Goal: Task Accomplishment & Management: Use online tool/utility

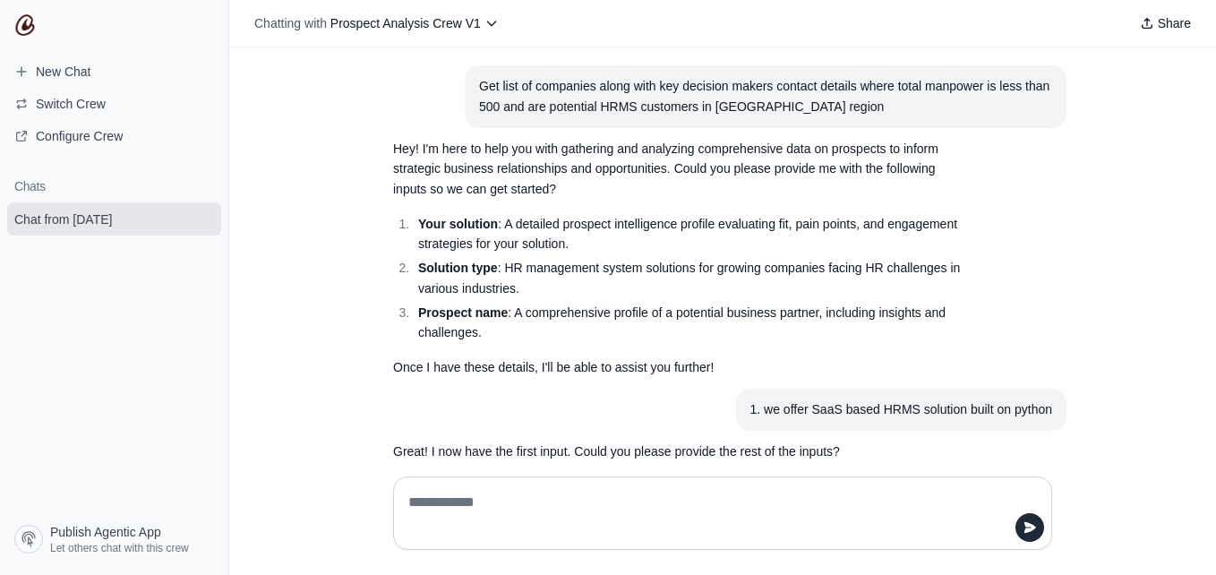
scroll to position [2286, 0]
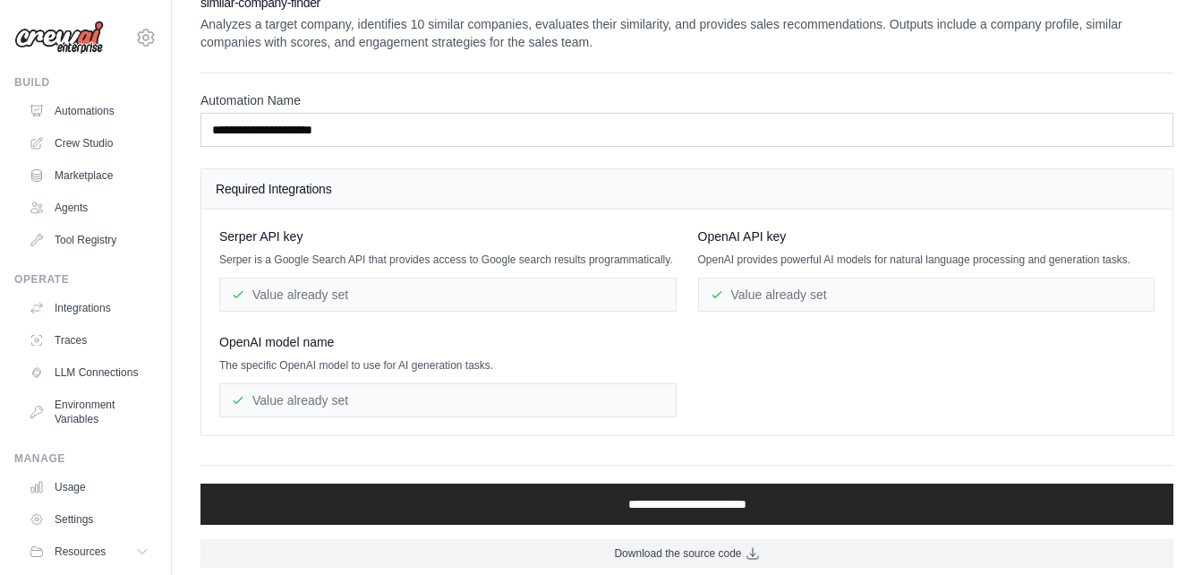
scroll to position [35, 0]
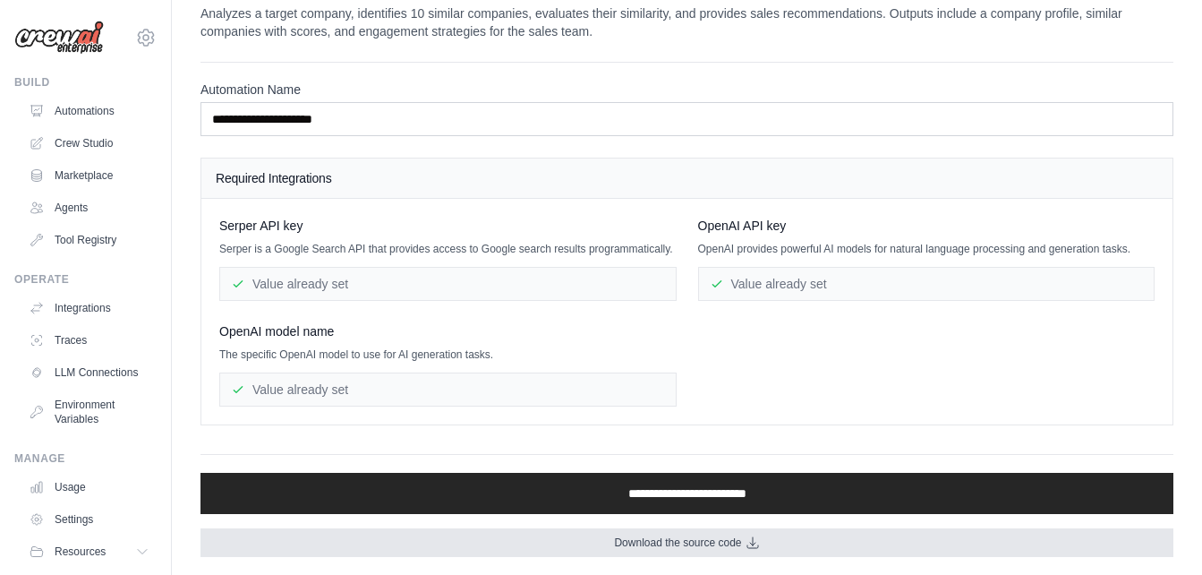
click at [704, 541] on span "Download the source code" at bounding box center [677, 542] width 127 height 14
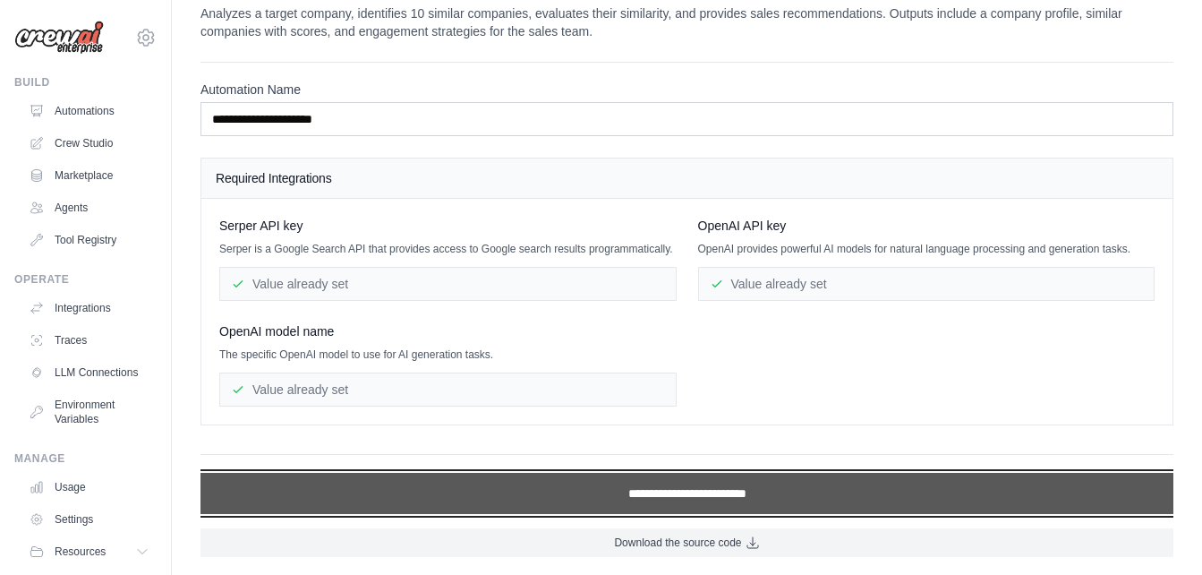
click at [704, 501] on input "**********" at bounding box center [687, 493] width 973 height 41
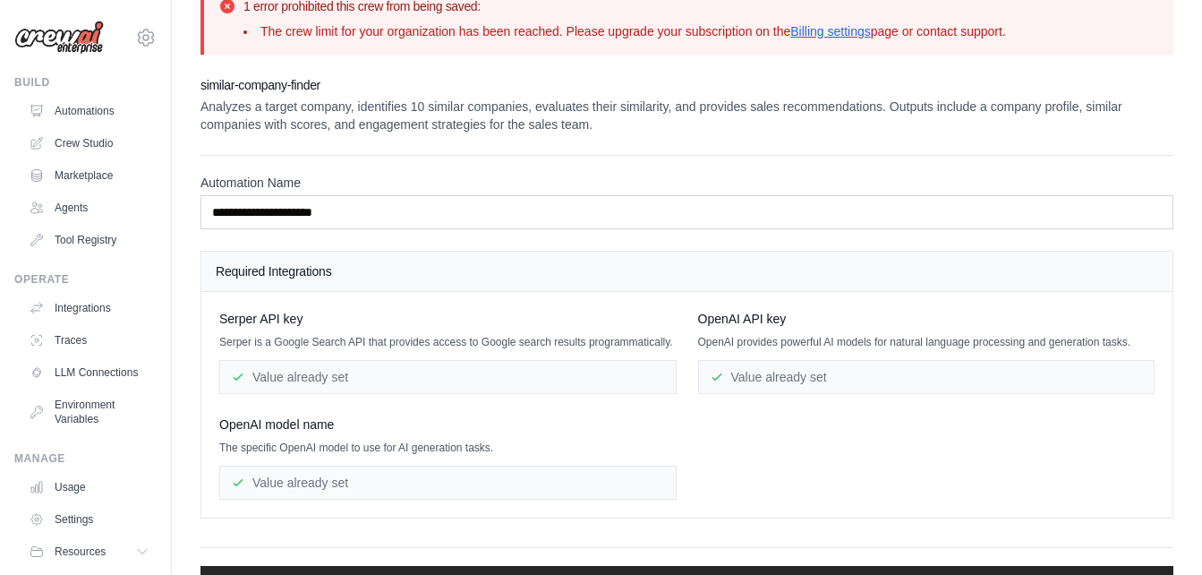
scroll to position [0, 0]
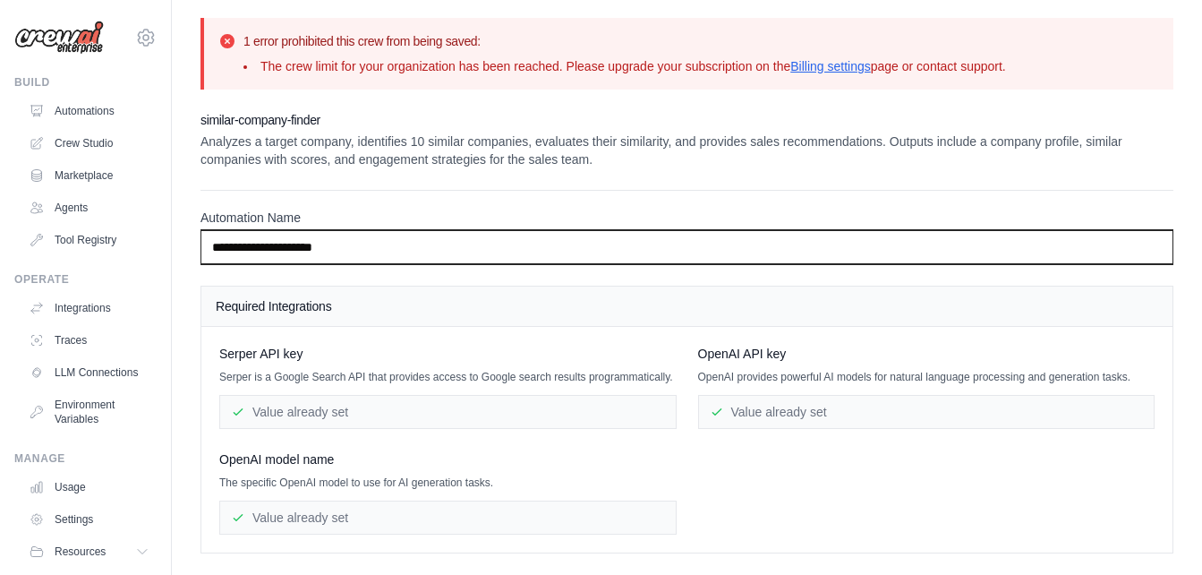
drag, startPoint x: 350, startPoint y: 244, endPoint x: 184, endPoint y: 244, distance: 166.5
click at [184, 244] on div "**********" at bounding box center [687, 351] width 1031 height 667
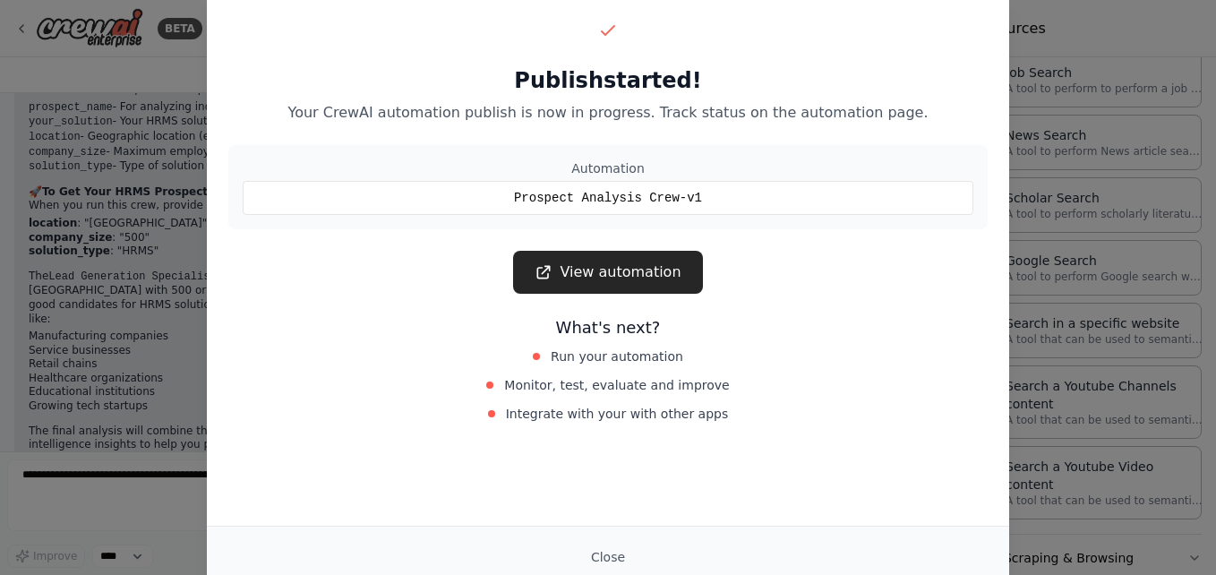
click at [1095, 24] on div "Publish started! Your CrewAI automation publish is now in progress. Track statu…" at bounding box center [608, 287] width 1216 height 575
click at [613, 552] on button "Close" at bounding box center [608, 557] width 63 height 32
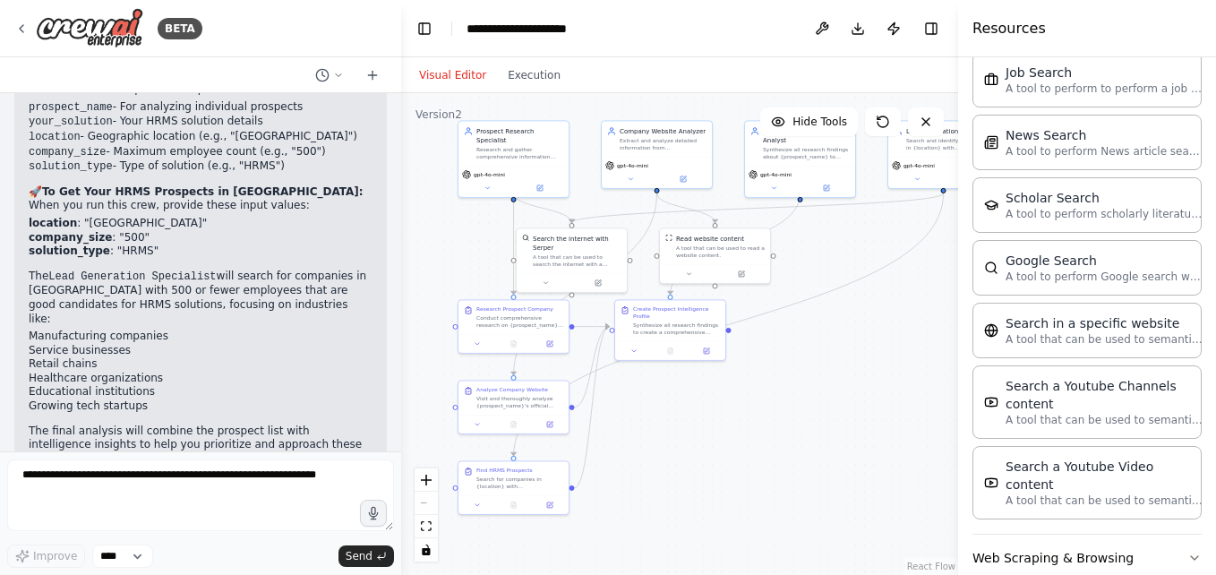
drag, startPoint x: 23, startPoint y: 71, endPoint x: 663, endPoint y: 365, distance: 703.9
click at [23, 71] on div at bounding box center [200, 75] width 401 height 36
drag, startPoint x: 468, startPoint y: 30, endPoint x: 598, endPoint y: 30, distance: 129.8
click at [598, 30] on div "**********" at bounding box center [542, 29] width 152 height 18
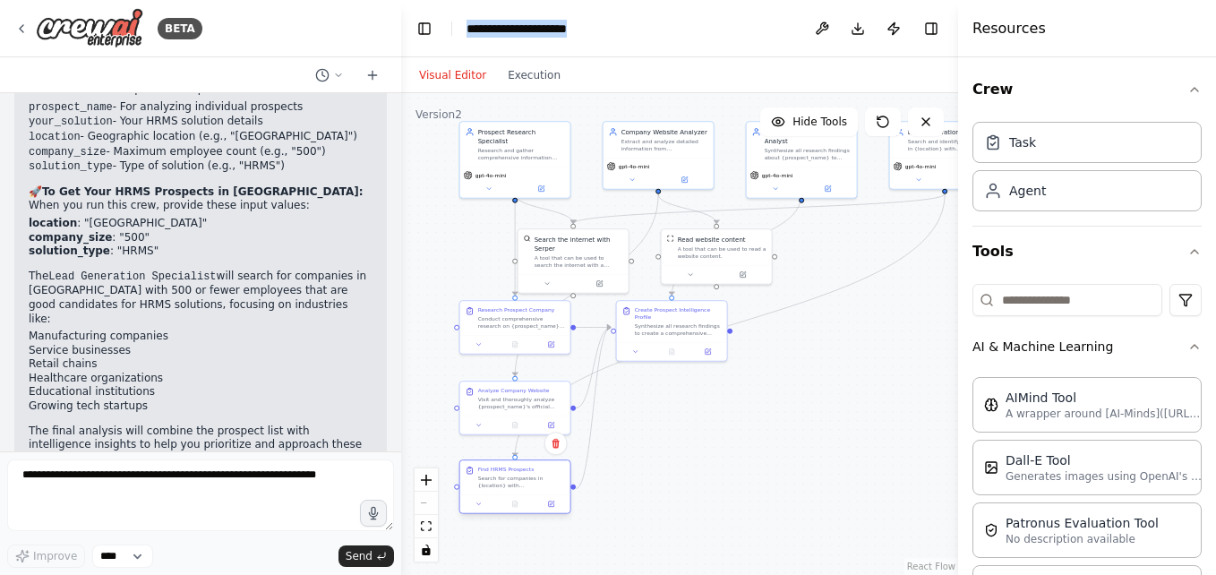
click at [537, 501] on div at bounding box center [515, 504] width 103 height 11
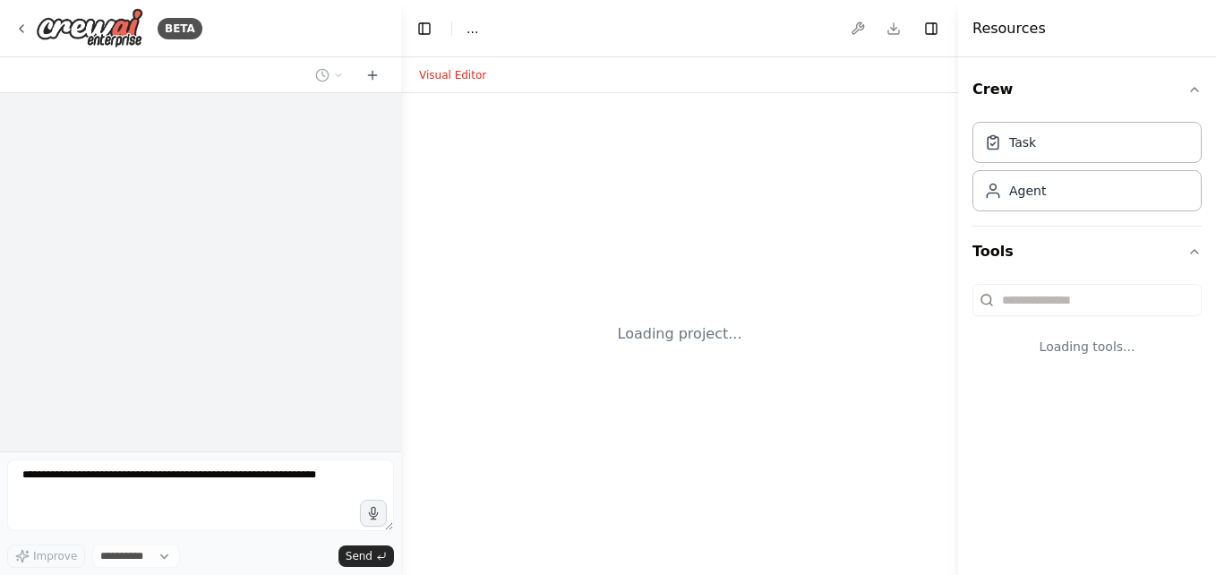
select select "****"
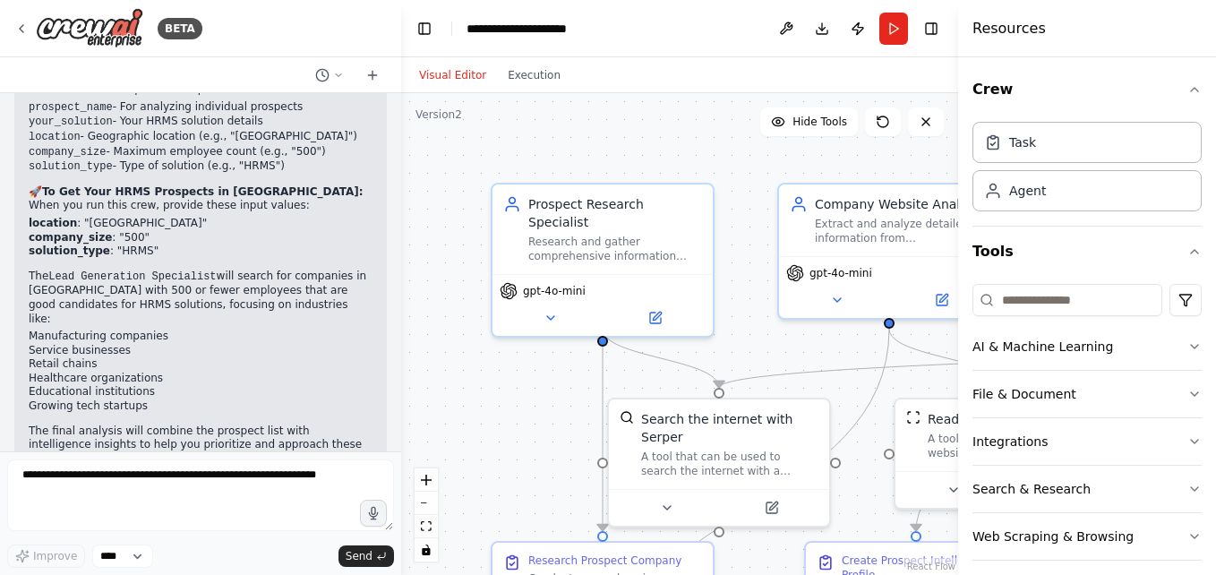
scroll to position [2471, 0]
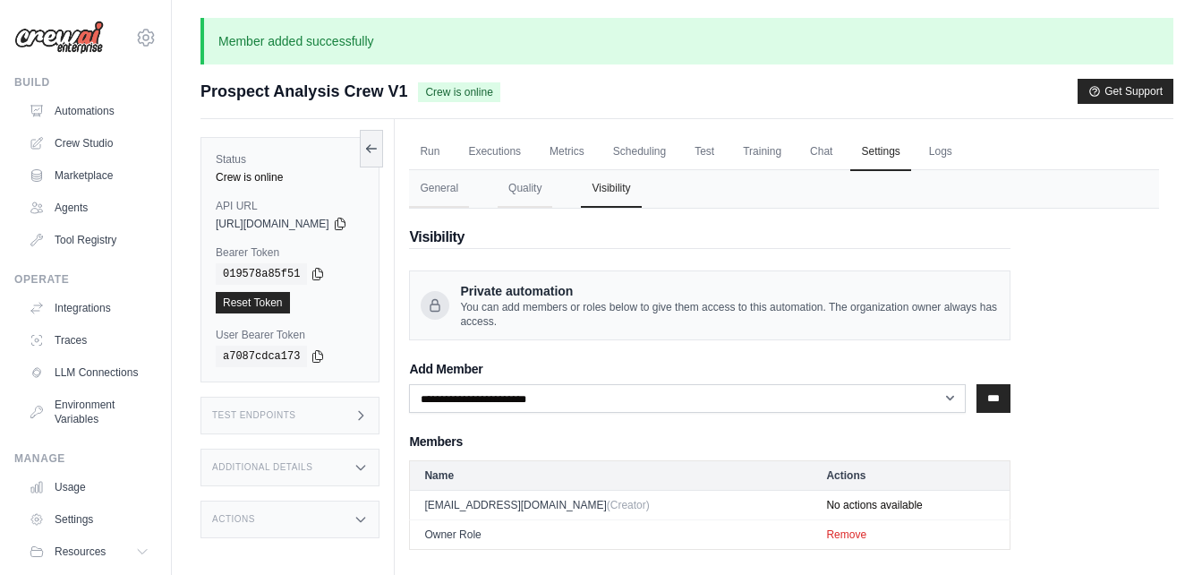
click at [725, 133] on link "Test" at bounding box center [704, 152] width 41 height 38
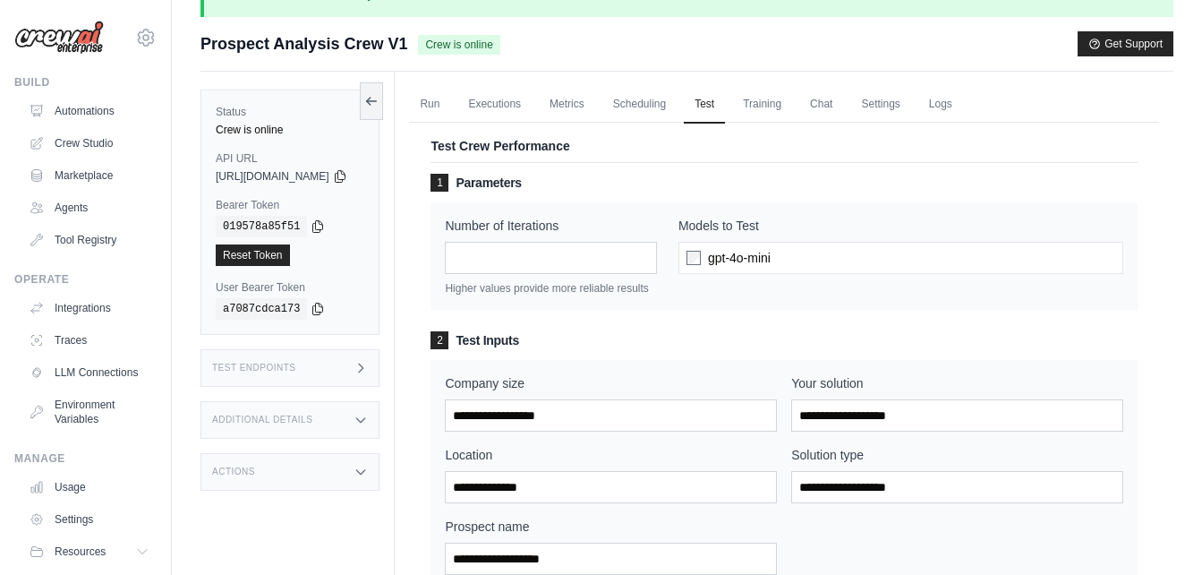
scroll to position [47, 0]
click at [532, 102] on link "Executions" at bounding box center [495, 105] width 74 height 38
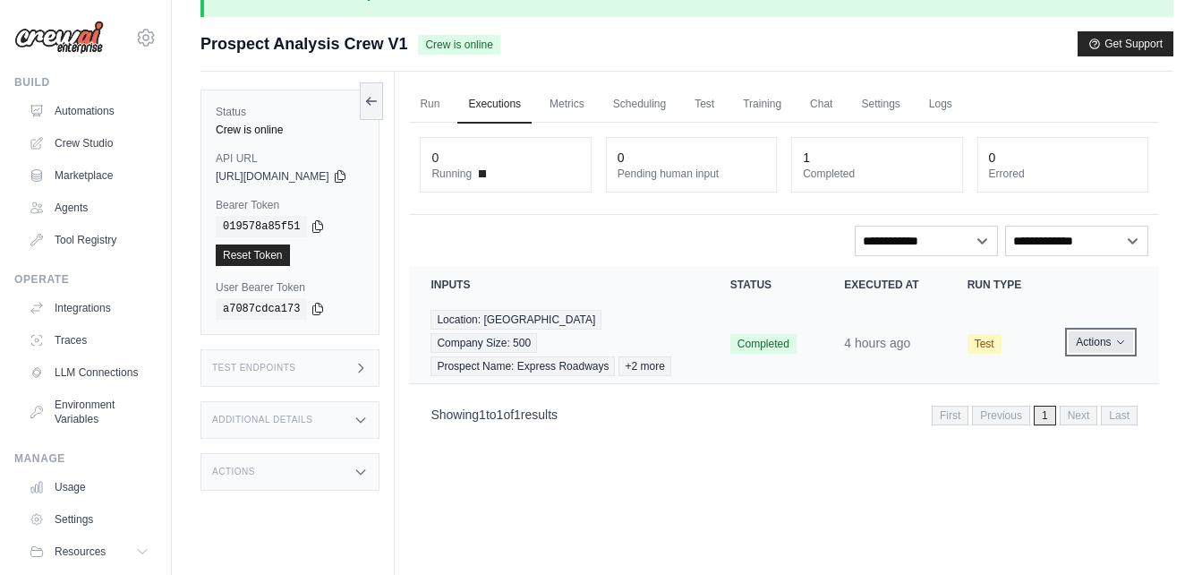
click at [1122, 341] on icon "Actions for execution" at bounding box center [1120, 343] width 6 height 4
click at [1090, 365] on link "View Details" at bounding box center [1080, 375] width 115 height 29
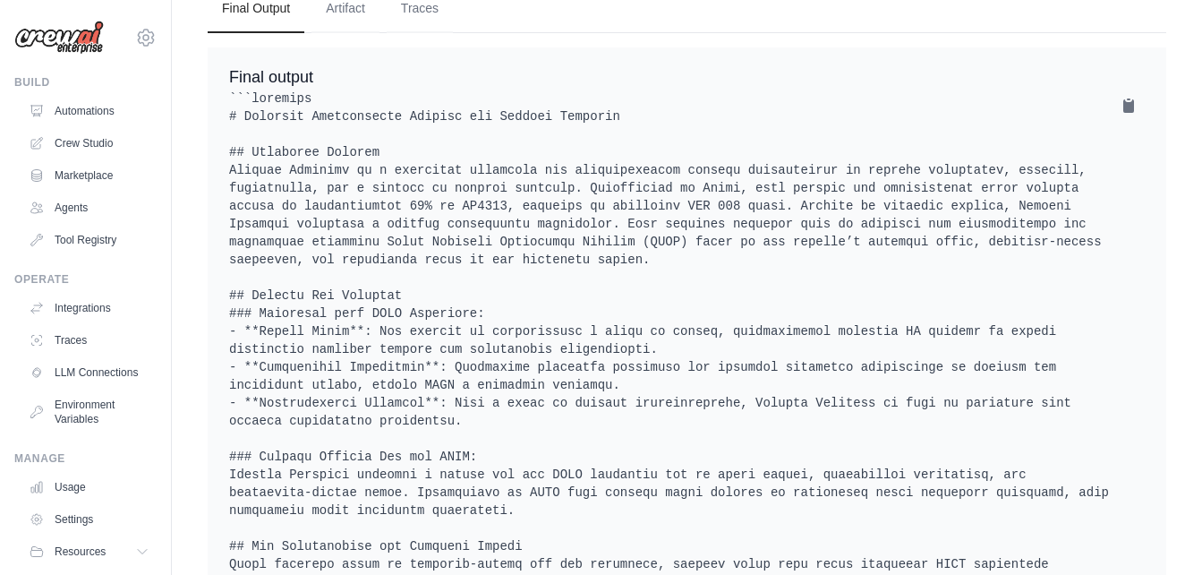
scroll to position [895, 0]
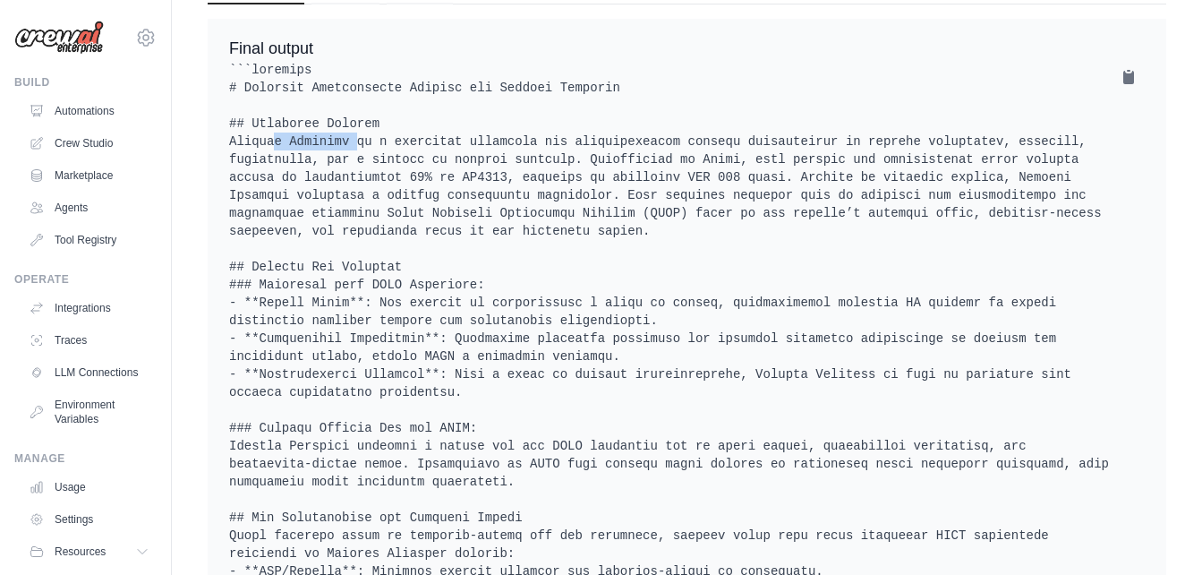
drag, startPoint x: 230, startPoint y: 141, endPoint x: 303, endPoint y: 146, distance: 72.7
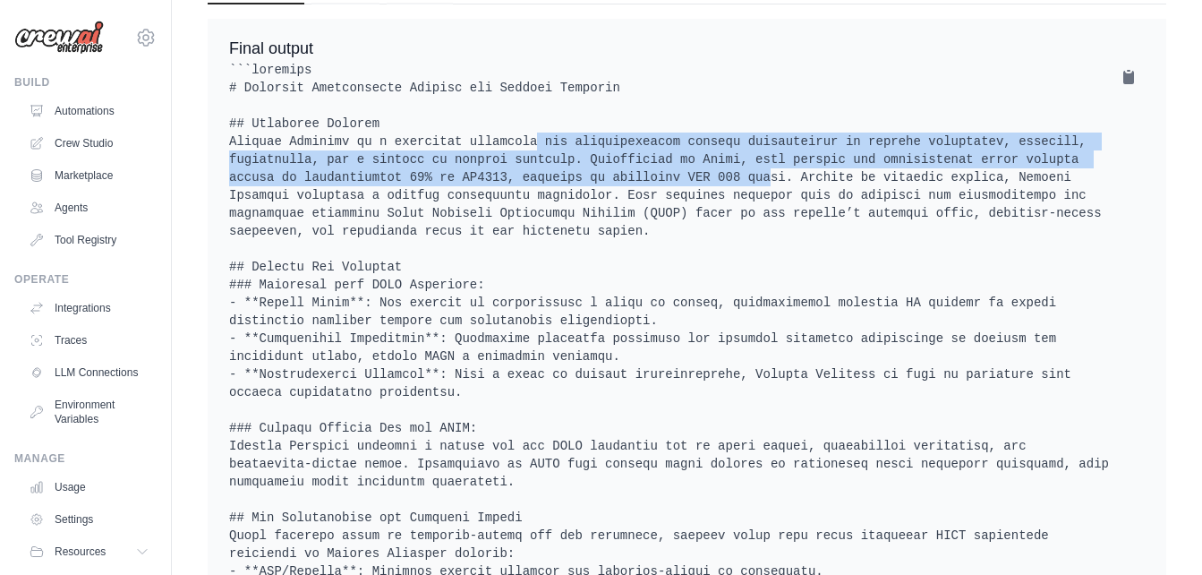
drag, startPoint x: 468, startPoint y: 136, endPoint x: 492, endPoint y: 175, distance: 45.5
drag, startPoint x: 493, startPoint y: 175, endPoint x: 543, endPoint y: 179, distance: 49.4
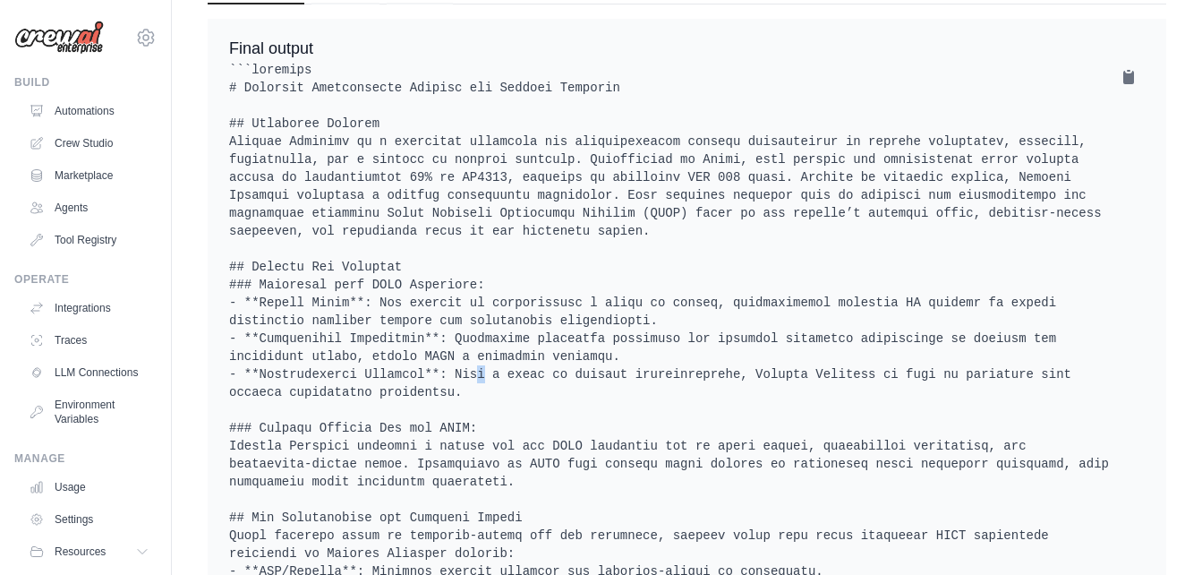
drag, startPoint x: 415, startPoint y: 359, endPoint x: 422, endPoint y: 349, distance: 11.7
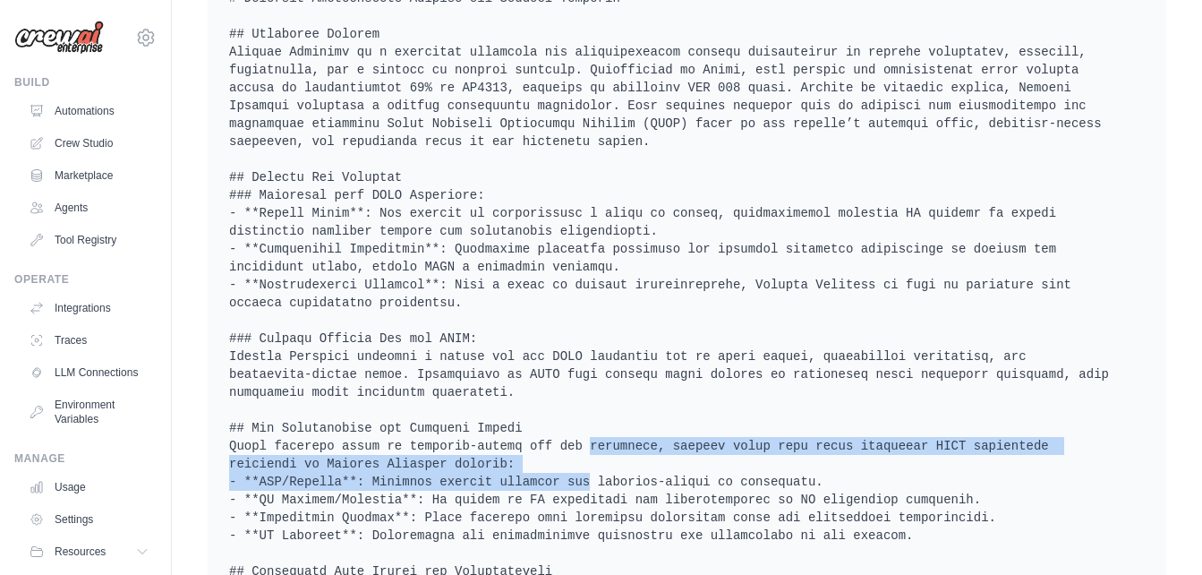
drag, startPoint x: 520, startPoint y: 465, endPoint x: 520, endPoint y: 435, distance: 29.5
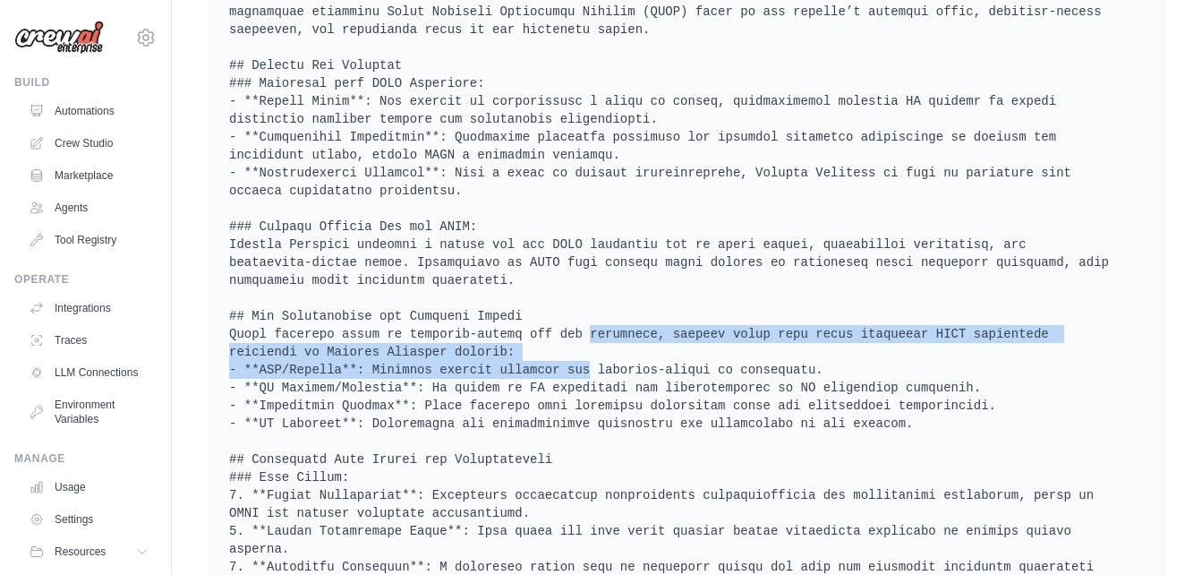
scroll to position [1164, 0]
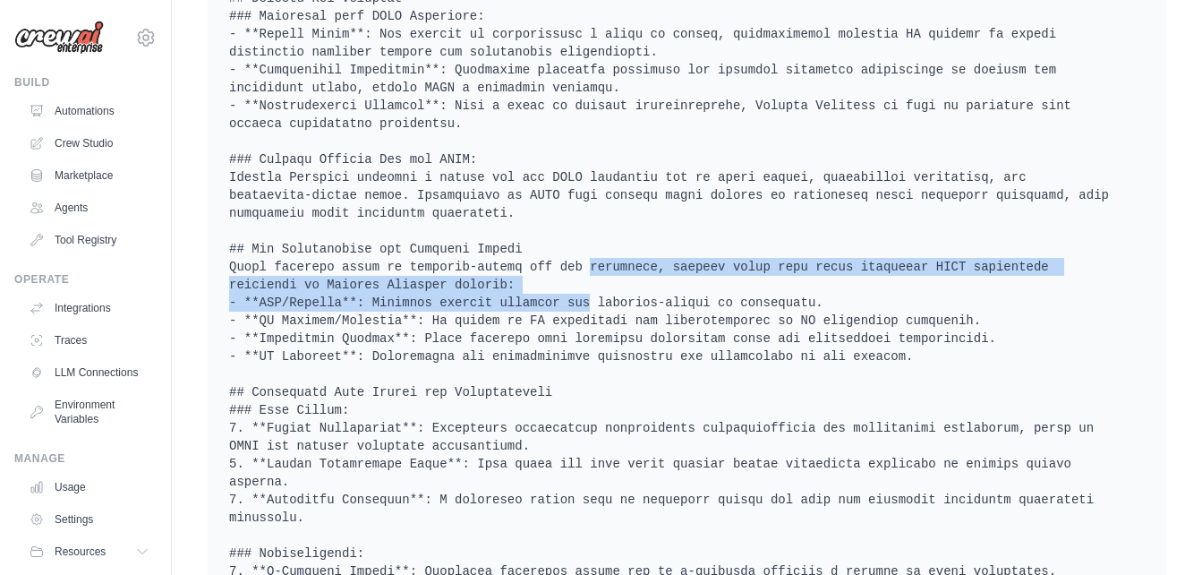
click at [261, 286] on pre at bounding box center [687, 445] width 916 height 1307
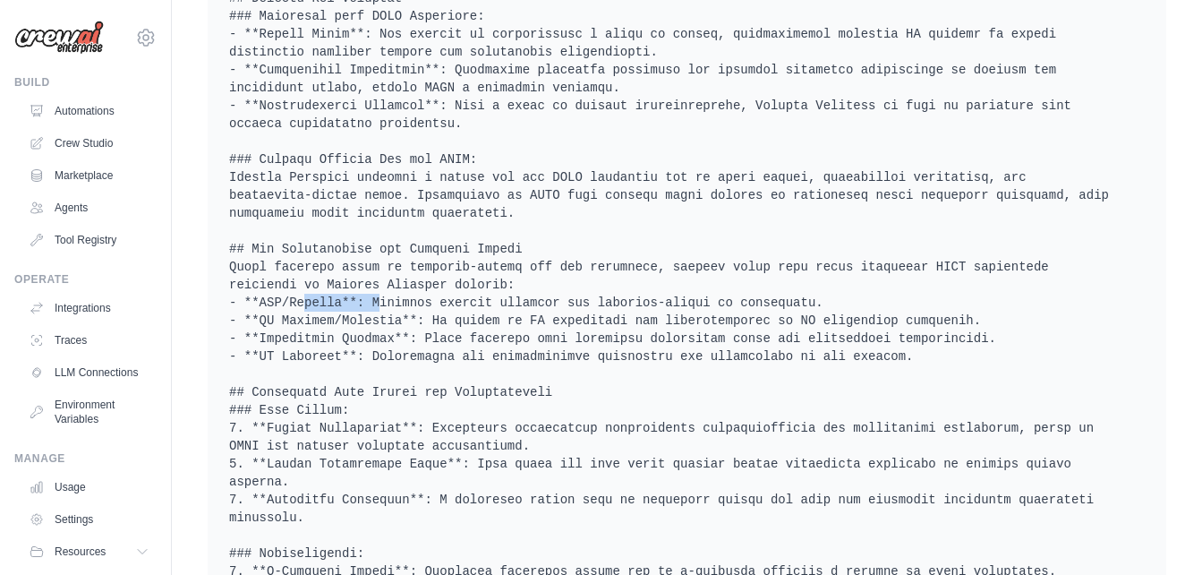
drag, startPoint x: 256, startPoint y: 286, endPoint x: 329, endPoint y: 288, distance: 72.6
click at [329, 288] on pre at bounding box center [687, 445] width 916 height 1307
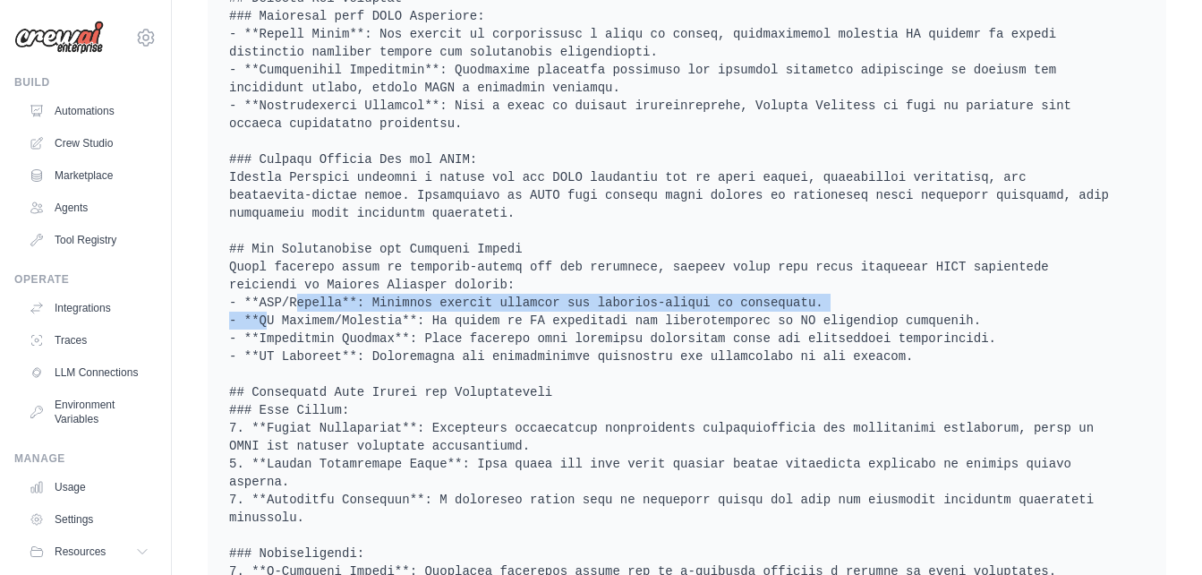
drag, startPoint x: 786, startPoint y: 280, endPoint x: 252, endPoint y: 289, distance: 534.6
click at [252, 289] on pre at bounding box center [687, 445] width 916 height 1307
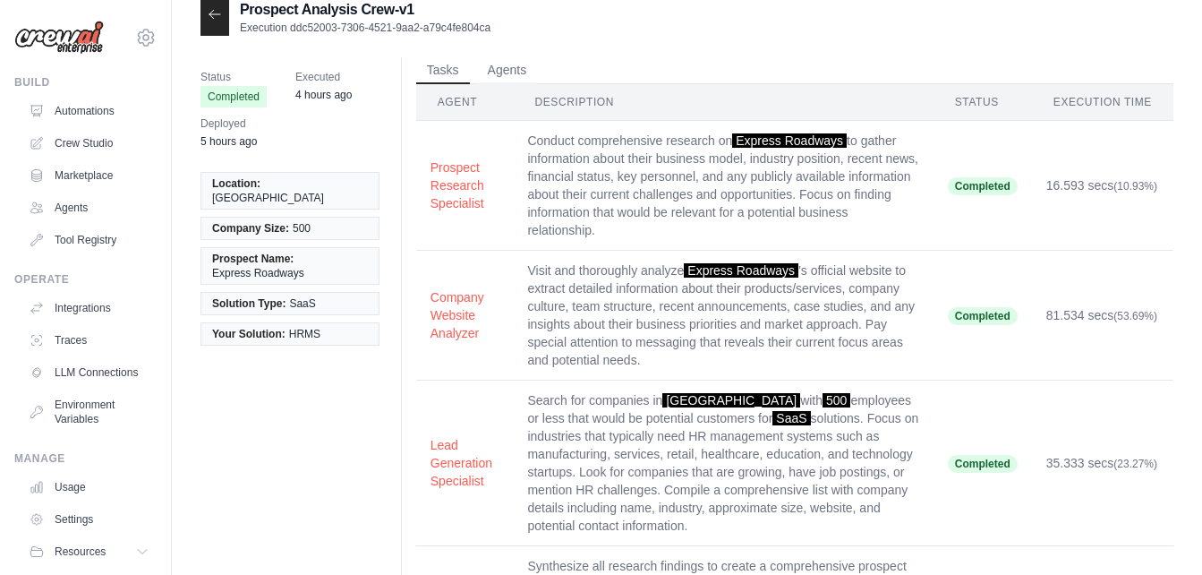
scroll to position [0, 0]
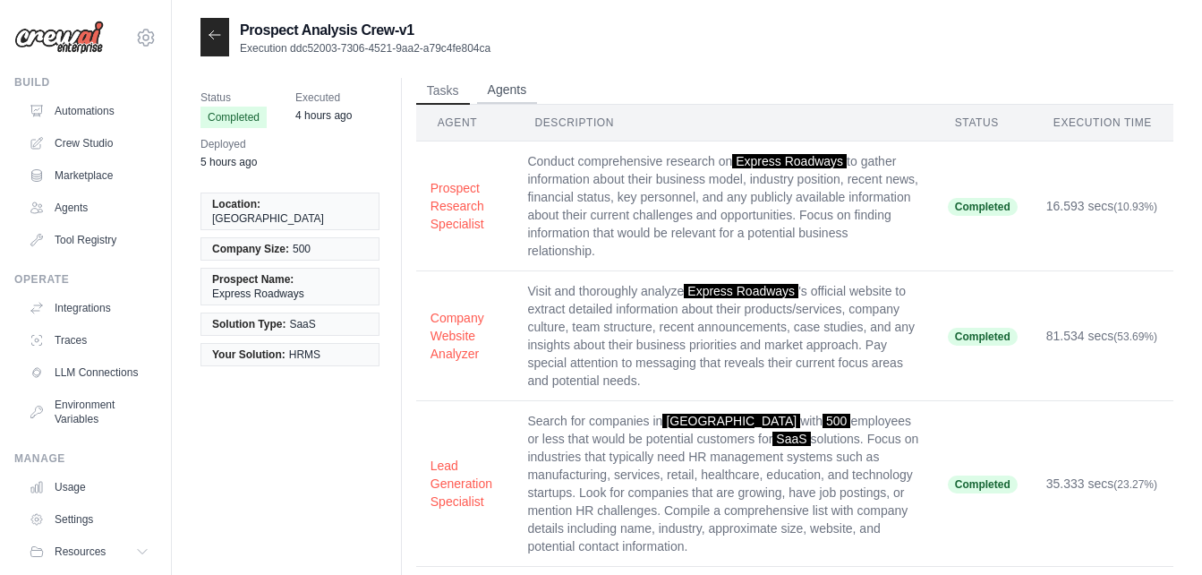
click at [501, 84] on button "Agents" at bounding box center [507, 90] width 61 height 27
